Goal: Find specific page/section: Find specific page/section

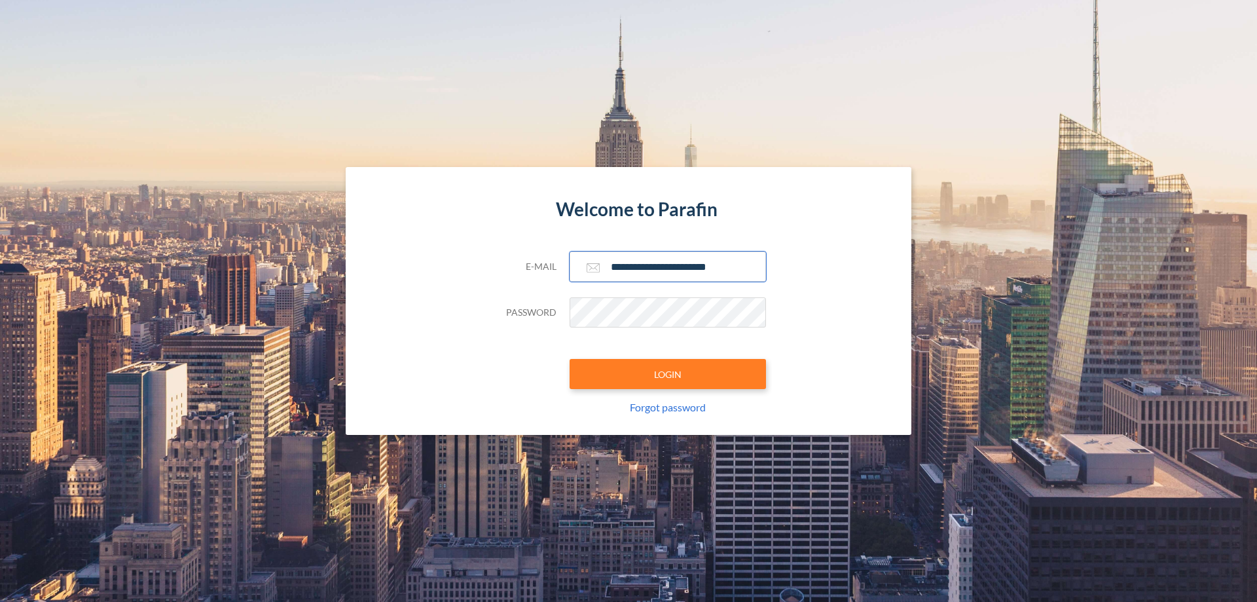
type input "**********"
click at [668, 374] on button "LOGIN" at bounding box center [667, 374] width 196 height 30
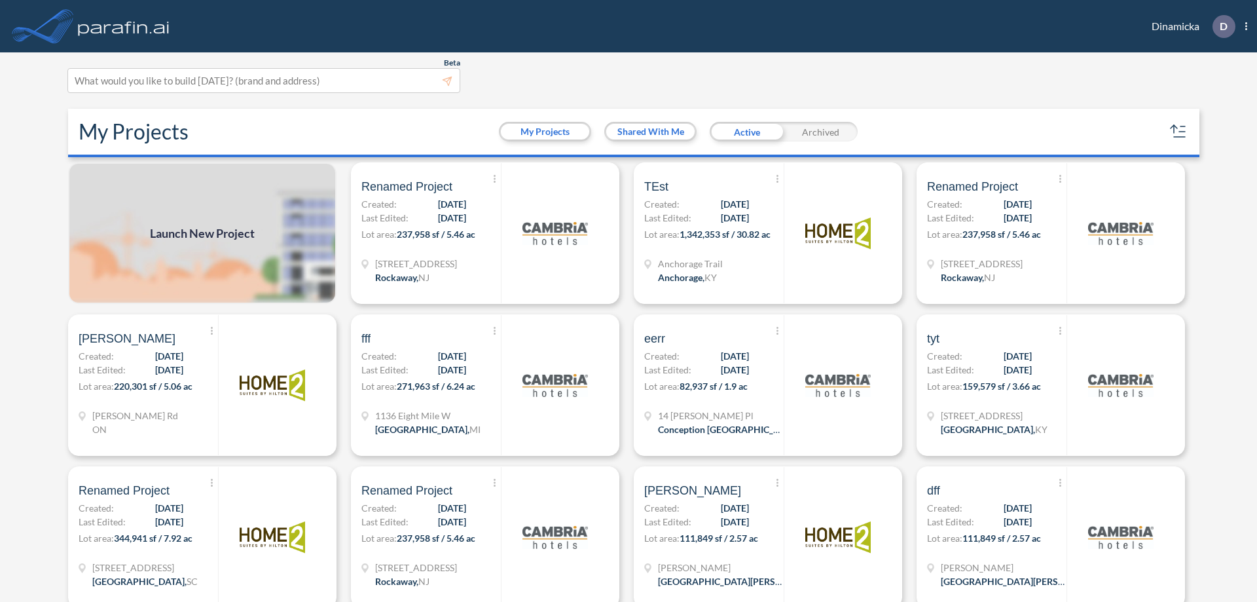
scroll to position [3, 0]
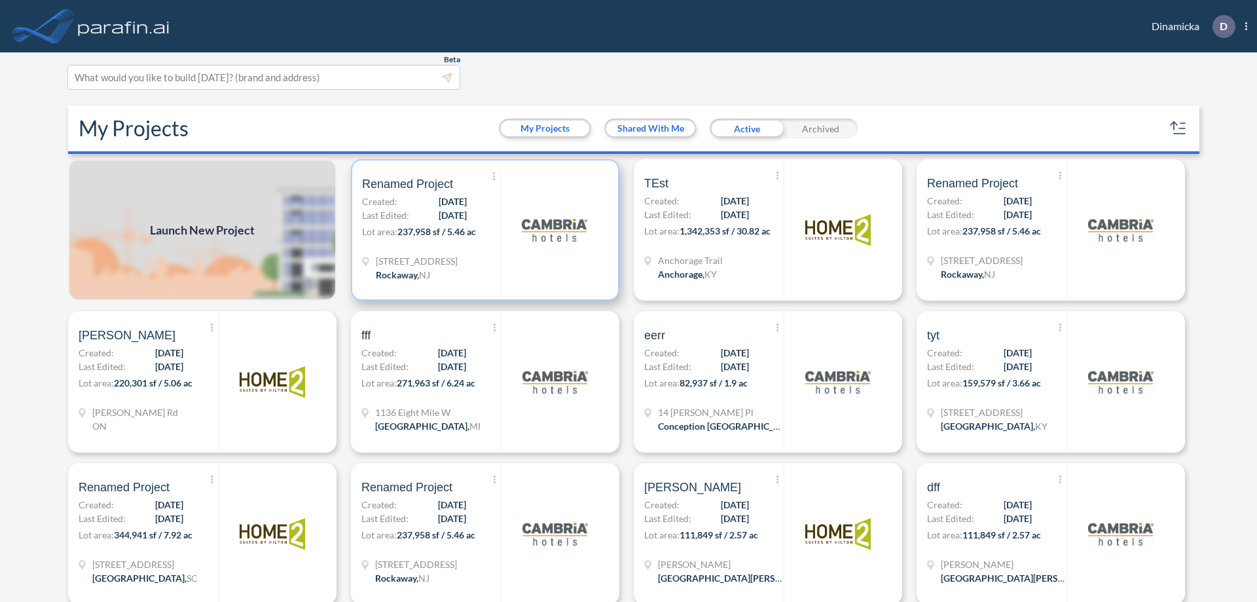
click at [482, 230] on p "Lot area: 237,958 sf / 5.46 ac" at bounding box center [431, 234] width 139 height 19
